Goal: Transaction & Acquisition: Subscribe to service/newsletter

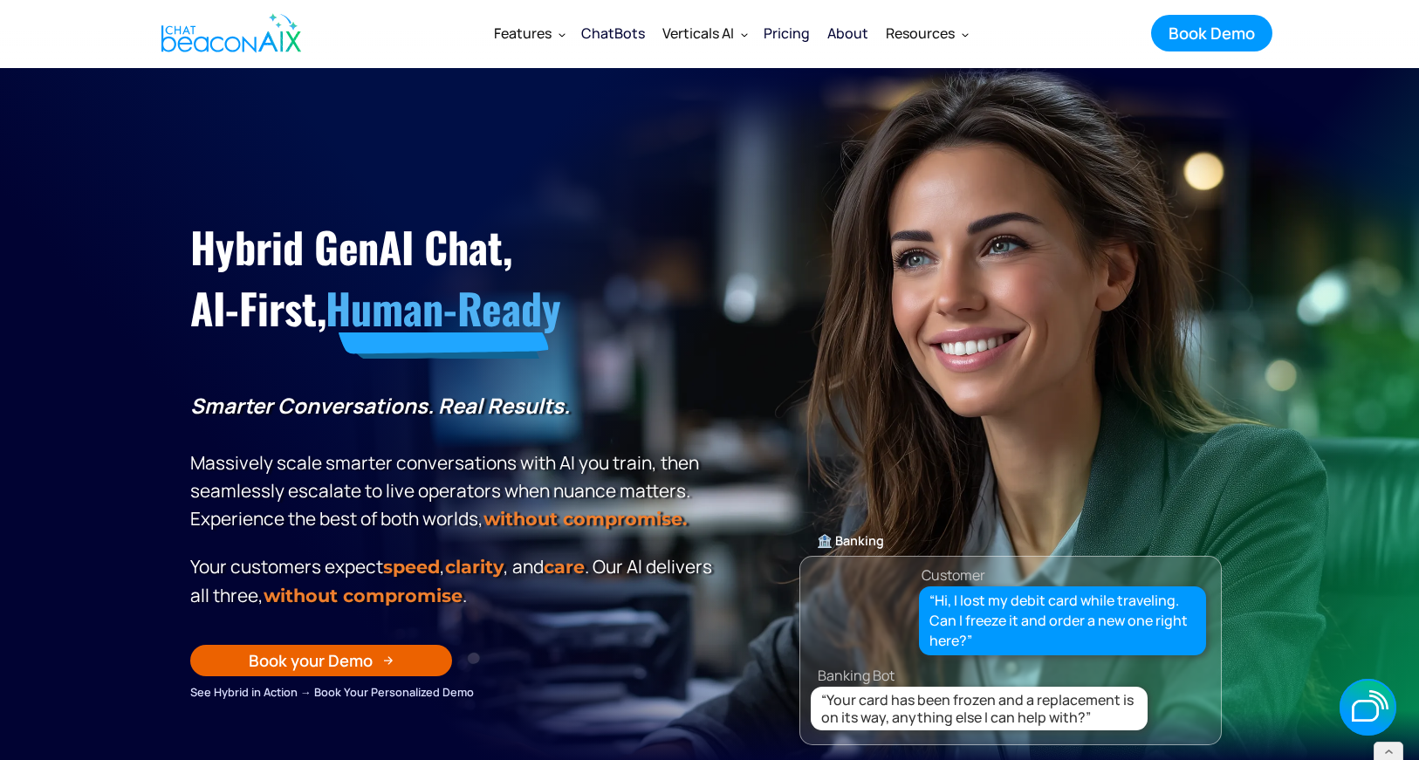
click at [293, 250] on h1 "Hybrid GenAI Chat, AI-First, Human-Ready" at bounding box center [454, 277] width 528 height 123
click at [351, 250] on h1 "Hybrid GenAI Chat, AI-First, Human-Ready" at bounding box center [454, 277] width 528 height 123
click at [350, 250] on h1 "Hybrid GenAI Chat, AI-First, Human-Ready" at bounding box center [454, 277] width 528 height 123
click at [423, 259] on h1 "Hybrid GenAI Chat, AI-First, Human-Ready" at bounding box center [454, 277] width 528 height 123
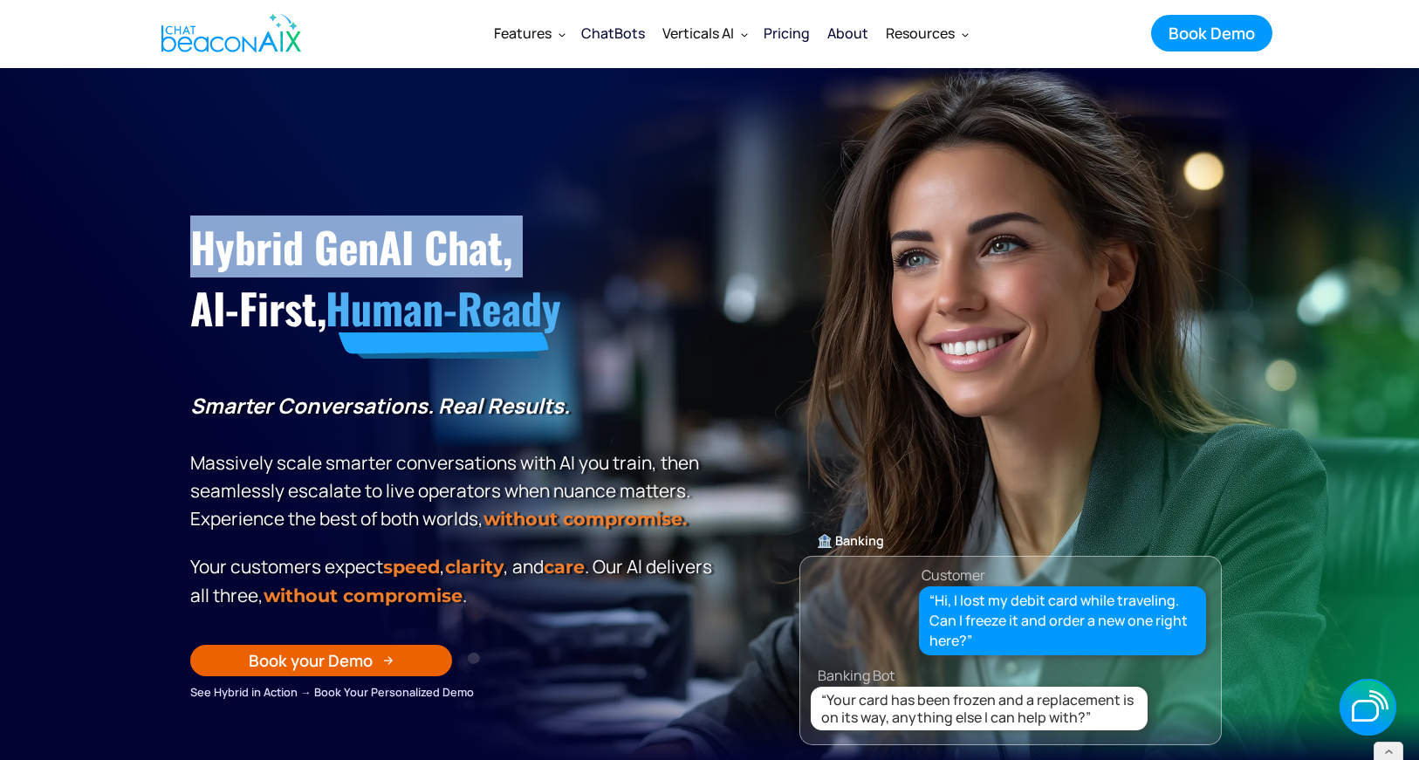
click at [423, 259] on h1 "Hybrid GenAI Chat, AI-First, Human-Ready" at bounding box center [454, 277] width 528 height 123
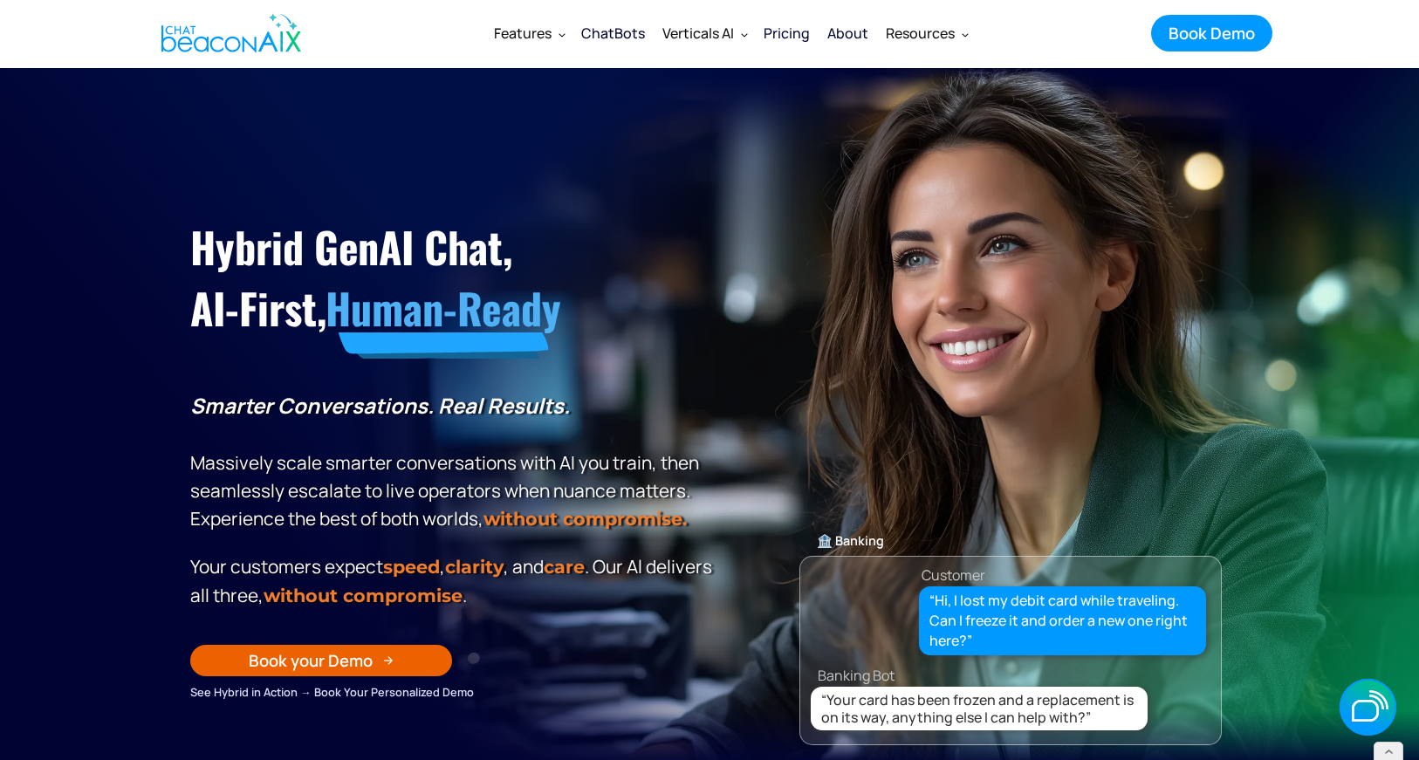
click at [801, 34] on div "Pricing" at bounding box center [787, 33] width 46 height 24
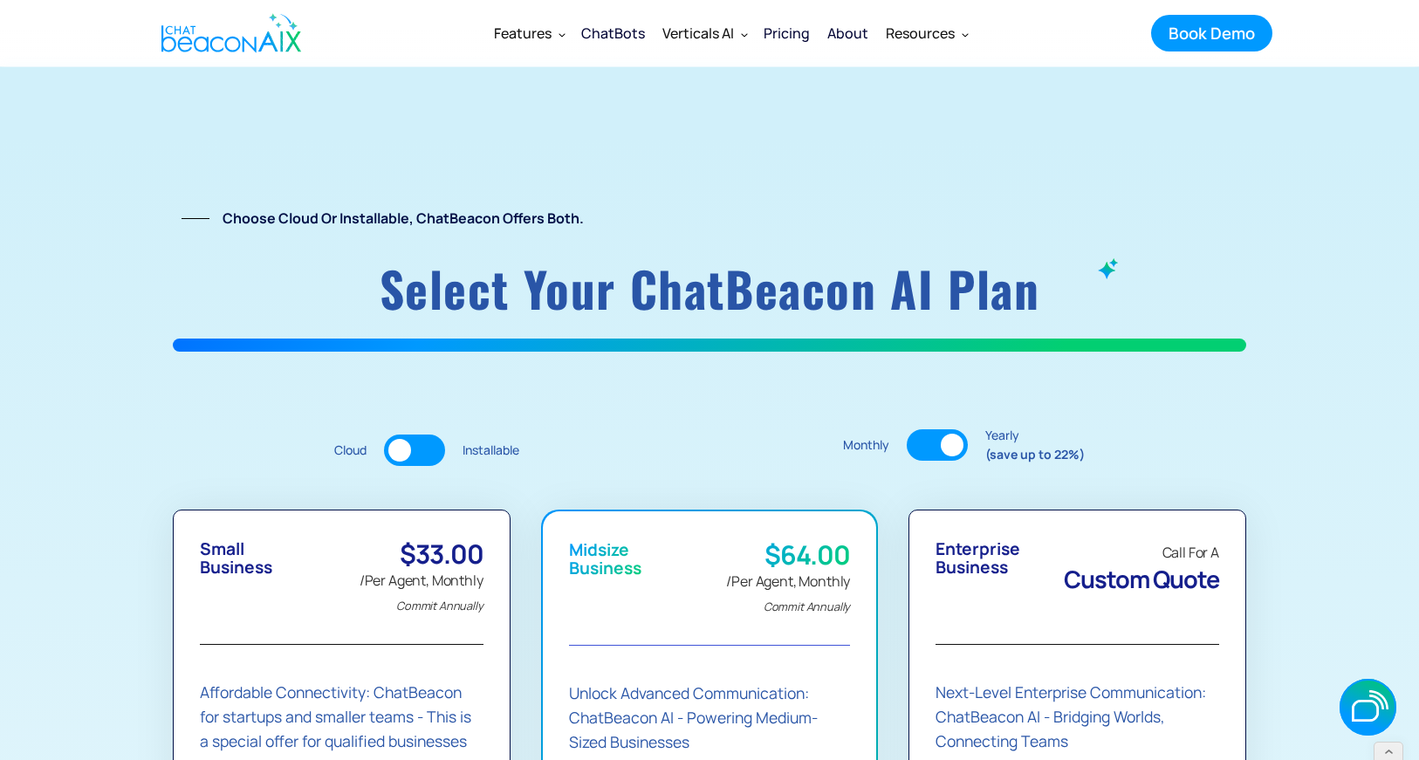
click at [451, 445] on div "Cloud Installable" at bounding box center [426, 450] width 185 height 31
click at [433, 445] on div at bounding box center [414, 450] width 61 height 31
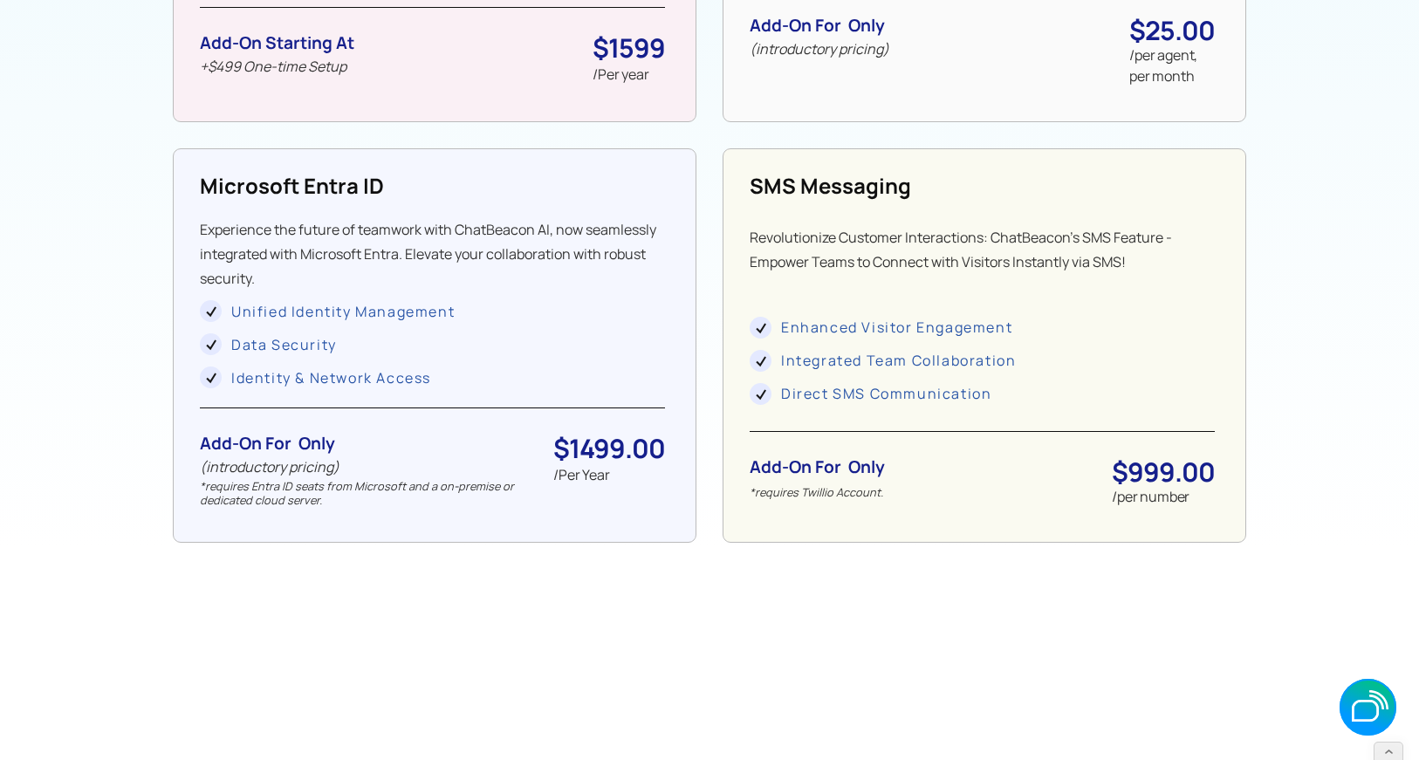
scroll to position [1808, 0]
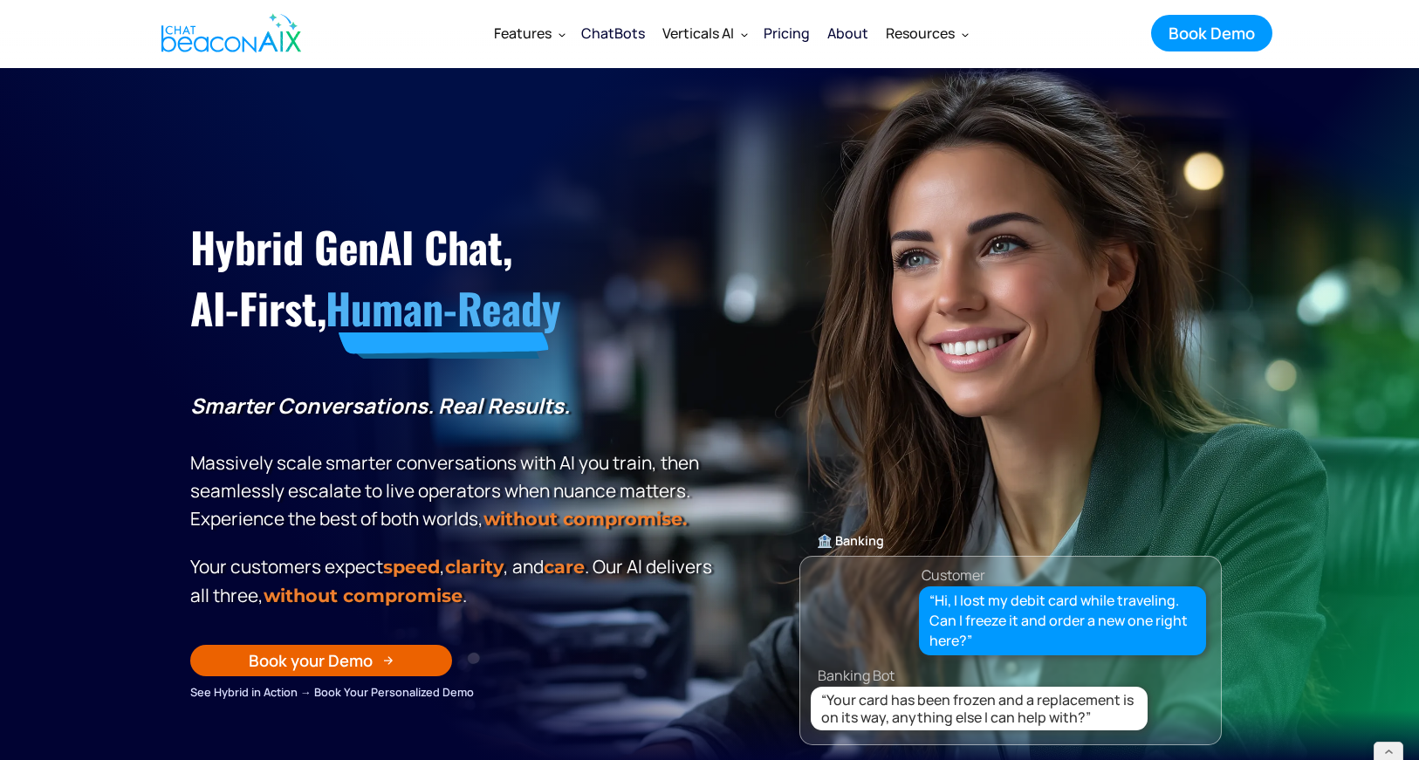
click at [795, 34] on div "Pricing" at bounding box center [787, 33] width 46 height 24
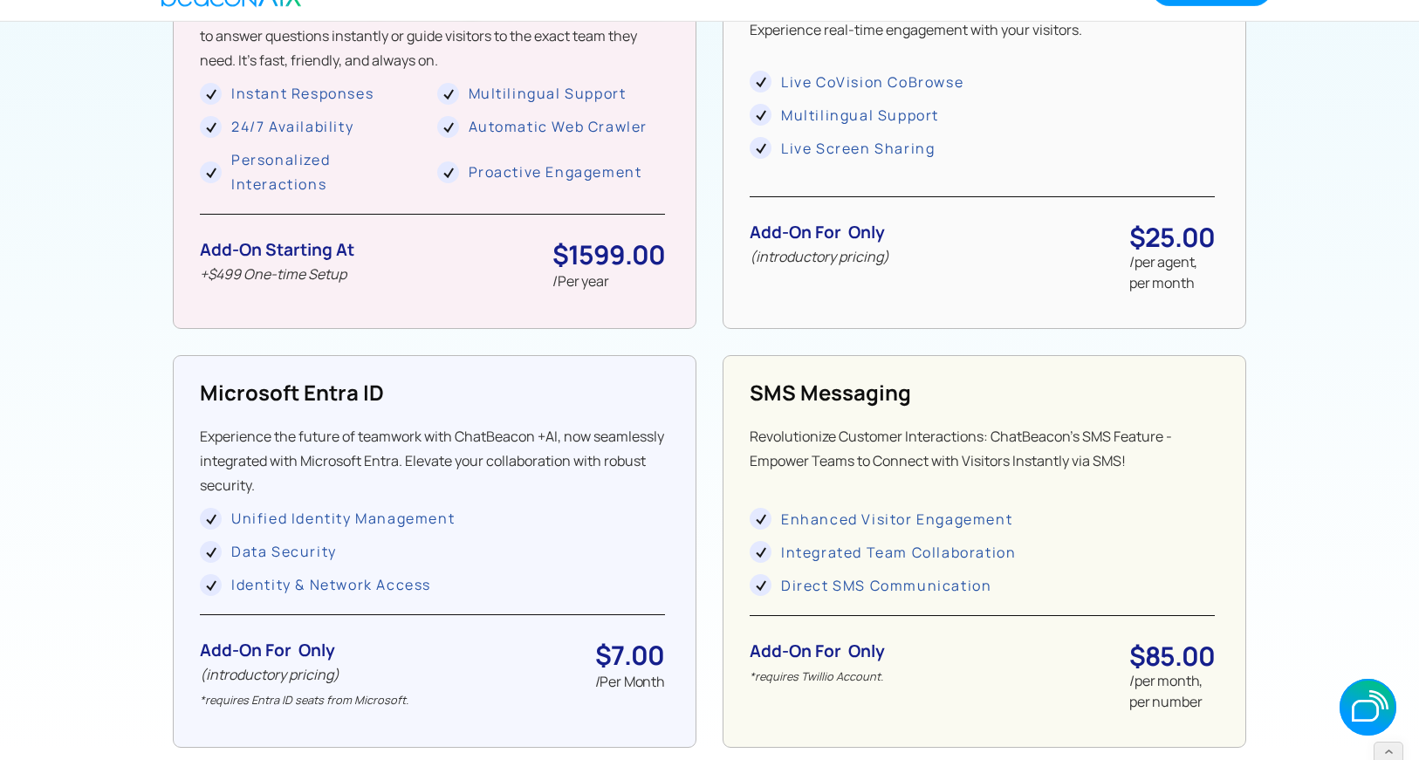
scroll to position [1619, 0]
